Goal: Information Seeking & Learning: Learn about a topic

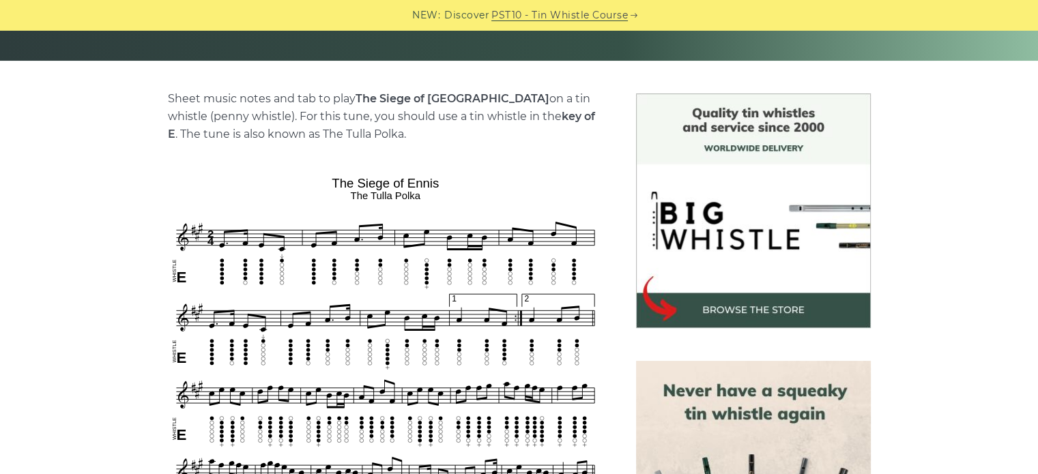
scroll to position [293, 0]
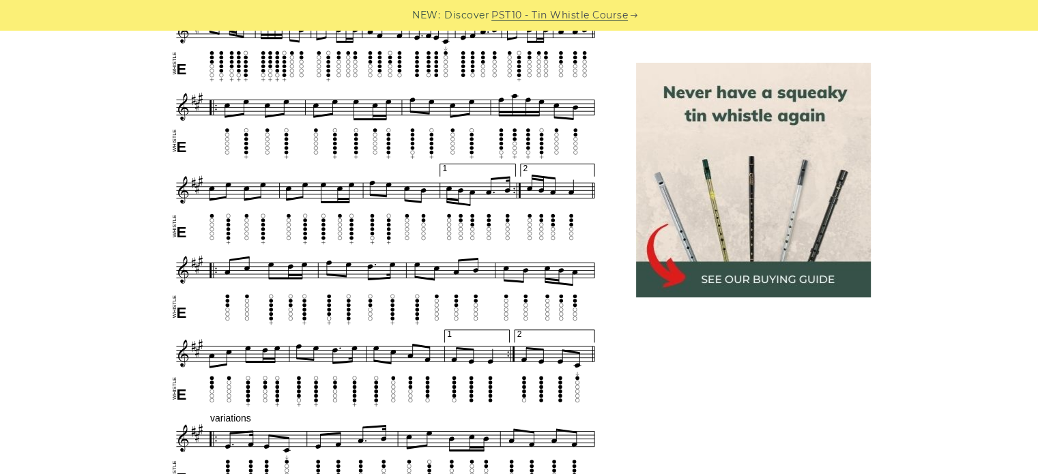
scroll to position [737, 0]
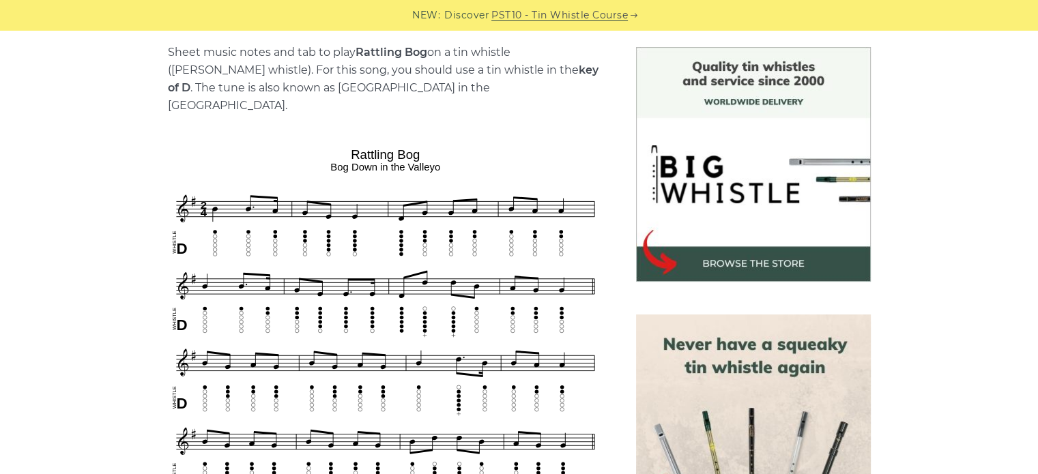
scroll to position [358, 0]
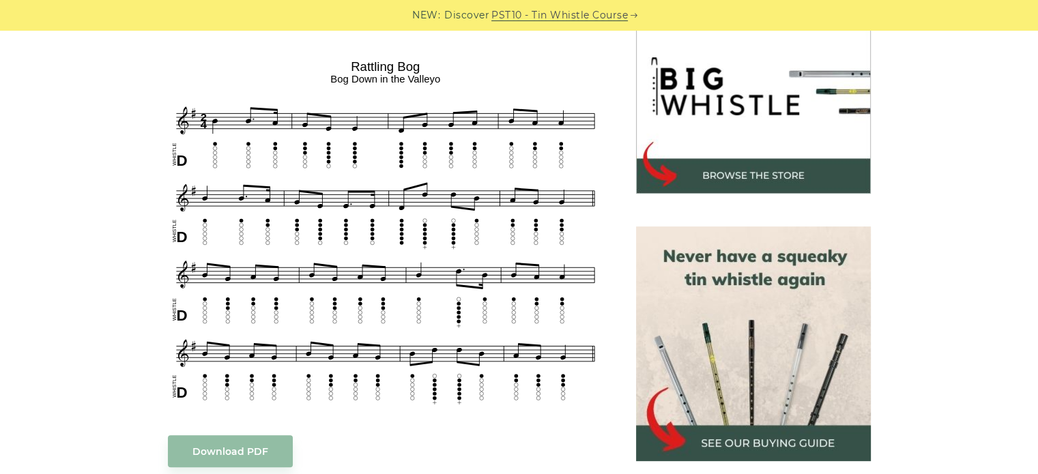
click at [1001, 295] on div "Sheet music notes and tab to play Rattling Bog on a tin whistle ([PERSON_NAME] …" at bounding box center [519, 439] width 1038 height 960
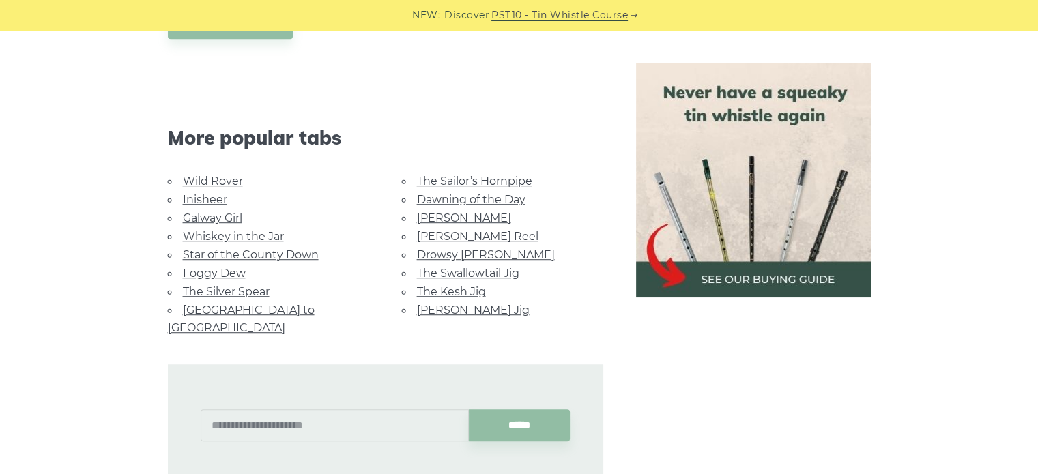
click at [909, 445] on div "Sheet music notes and tab to play Rattling Bog on a tin whistle (penny whistle)…" at bounding box center [519, 11] width 802 height 960
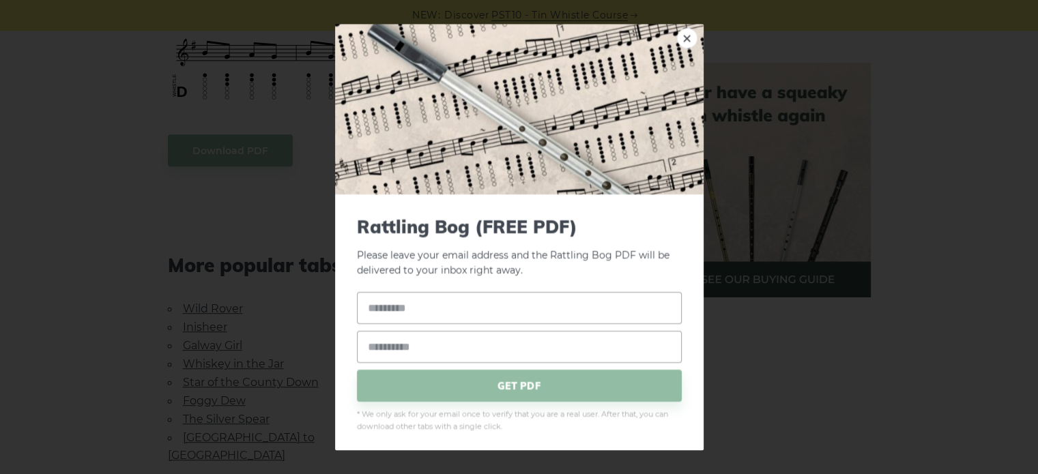
click at [115, 203] on div "× Rattling Bog (FREE PDF) Please leave your email address and the Rattling Bog …" at bounding box center [519, 237] width 1038 height 474
click at [677, 38] on link "×" at bounding box center [687, 38] width 20 height 20
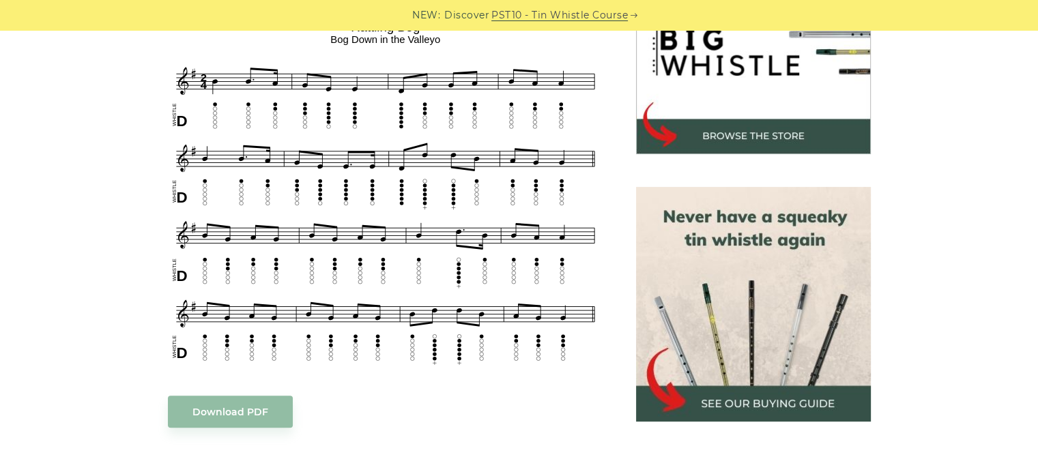
scroll to position [458, 0]
